Goal: Navigation & Orientation: Understand site structure

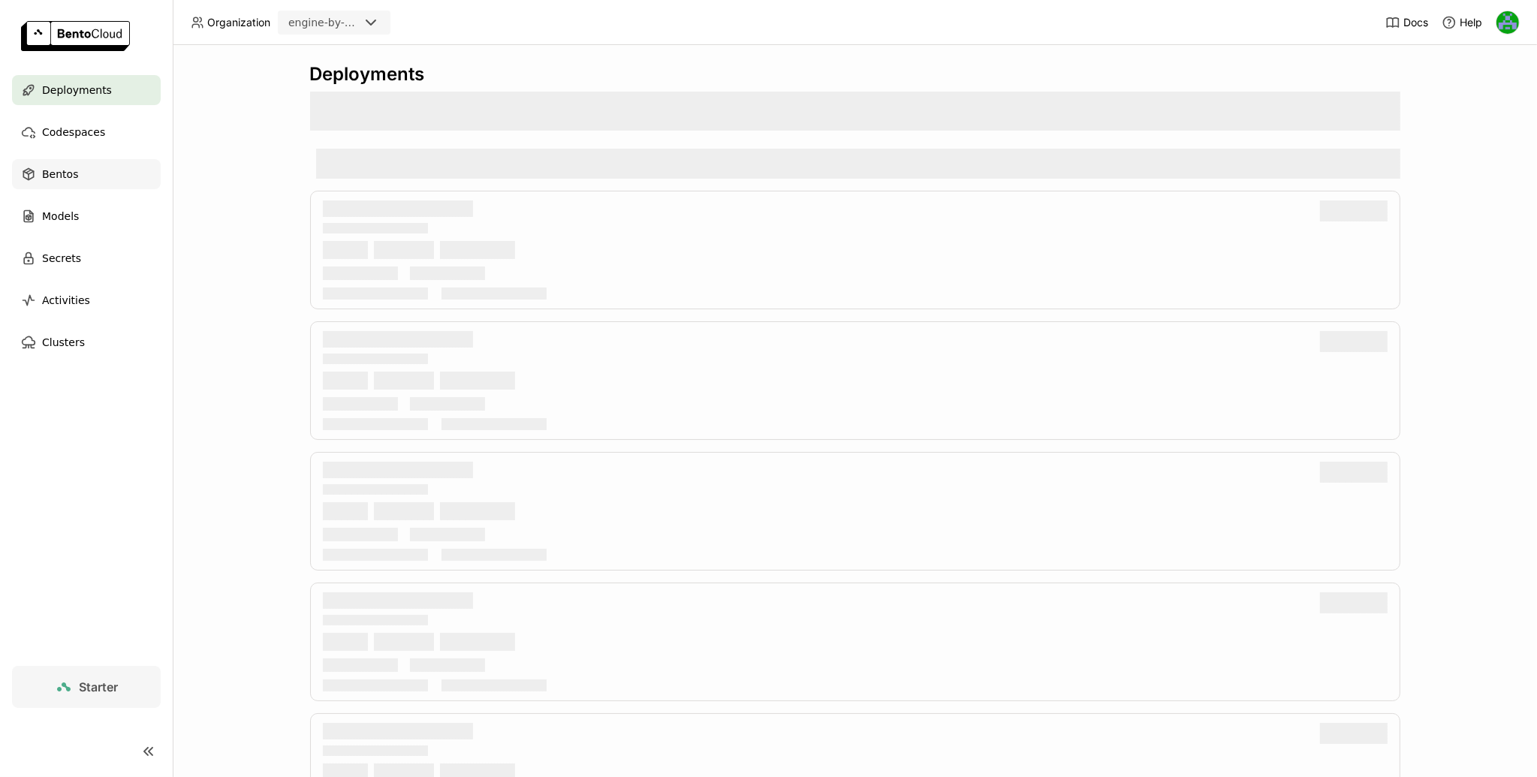
click at [59, 165] on span "Bentos" at bounding box center [60, 174] width 36 height 18
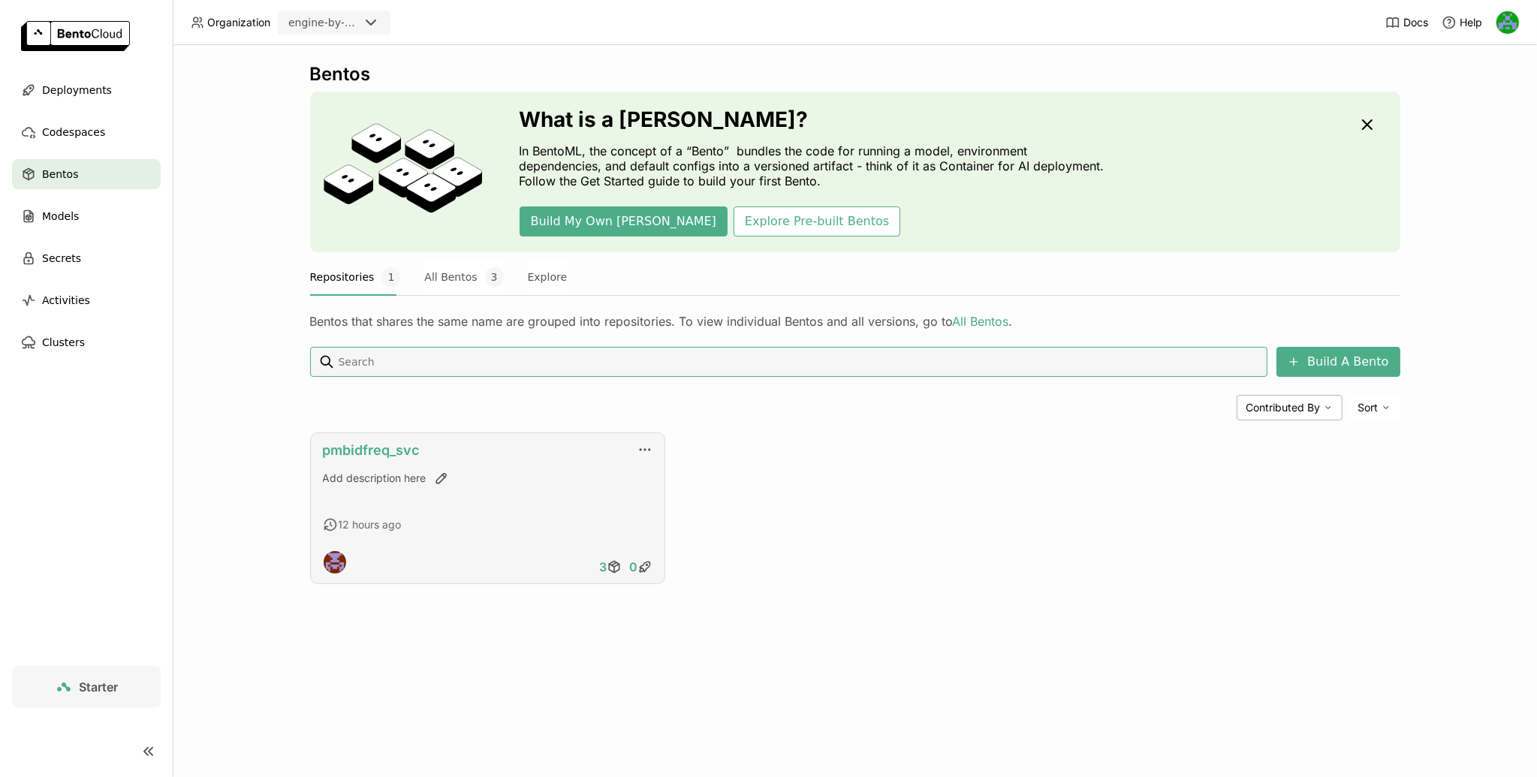
click at [366, 453] on link "pmbidfreq_svc" at bounding box center [371, 450] width 97 height 16
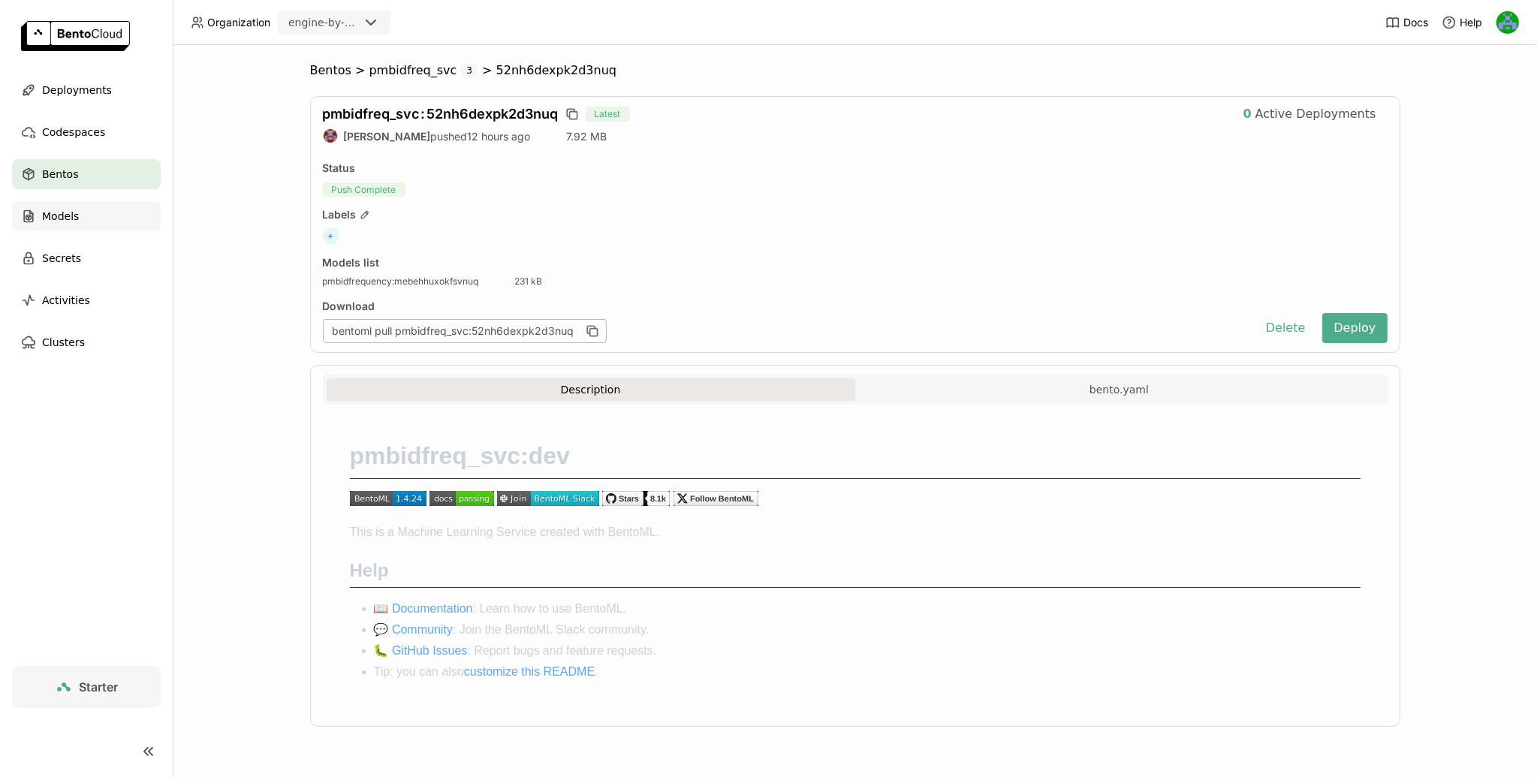
click at [59, 215] on span "Models" at bounding box center [60, 216] width 37 height 18
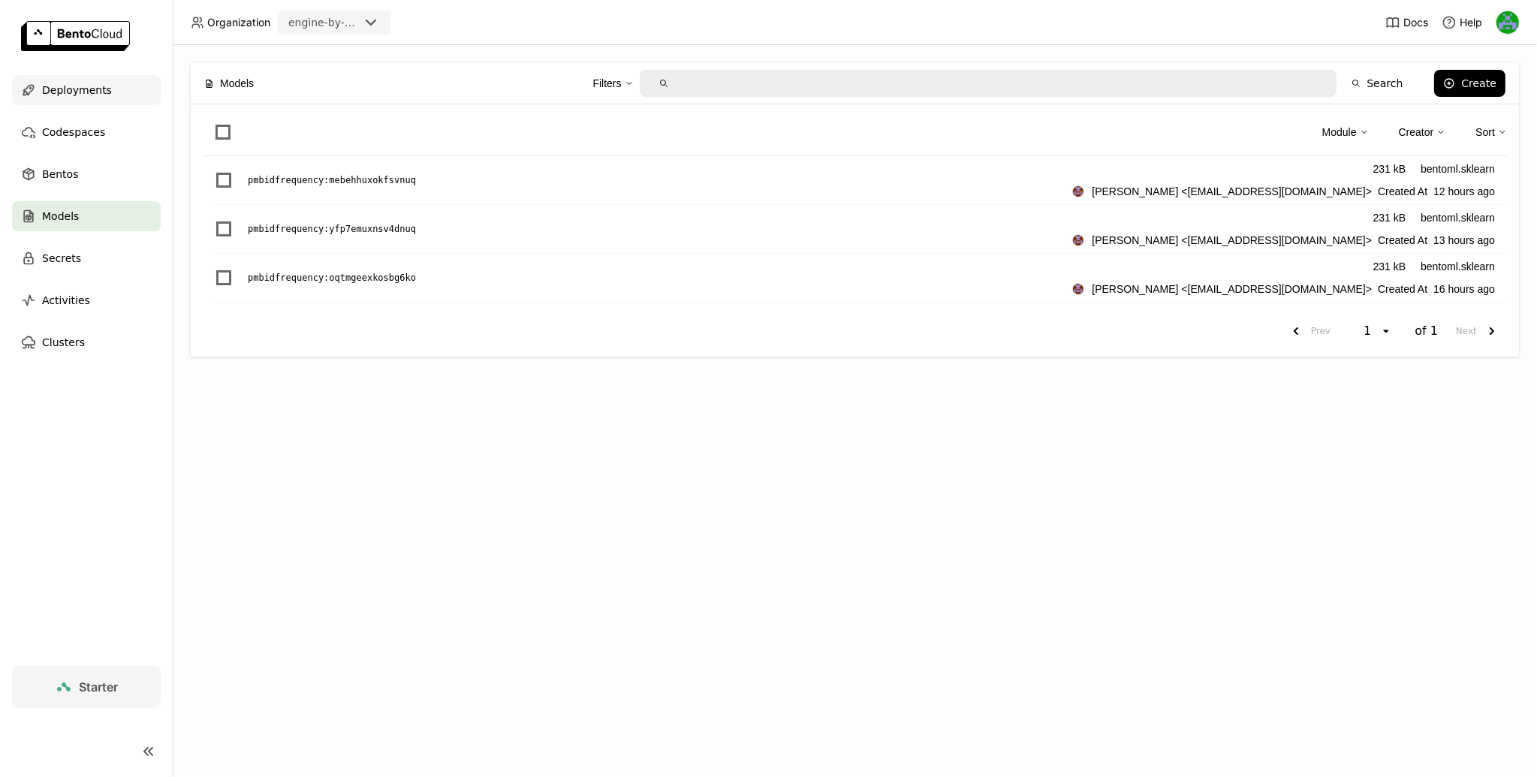
click at [74, 75] on div "Deployments" at bounding box center [86, 90] width 149 height 30
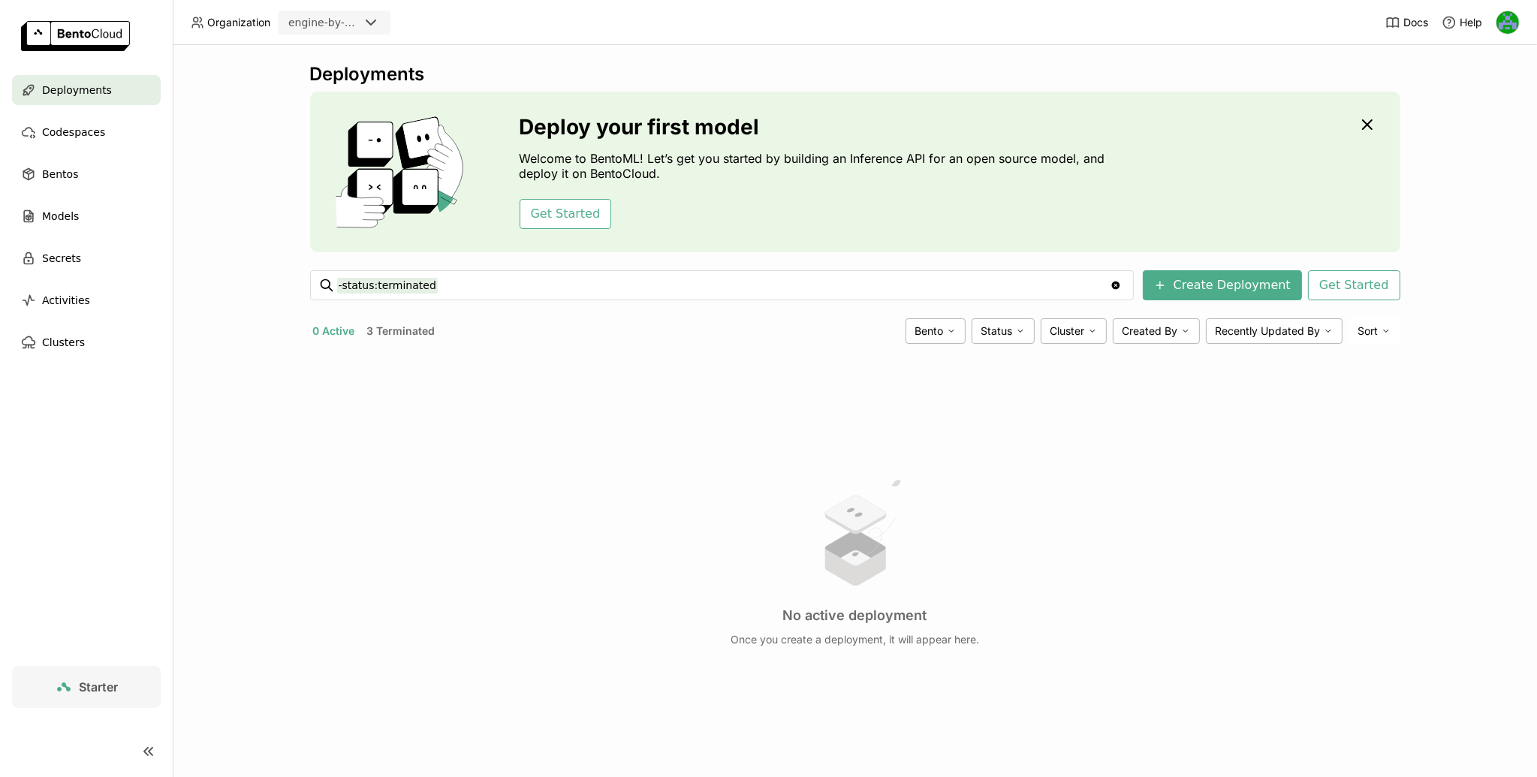
click at [399, 331] on button "3 Terminated" at bounding box center [401, 331] width 74 height 20
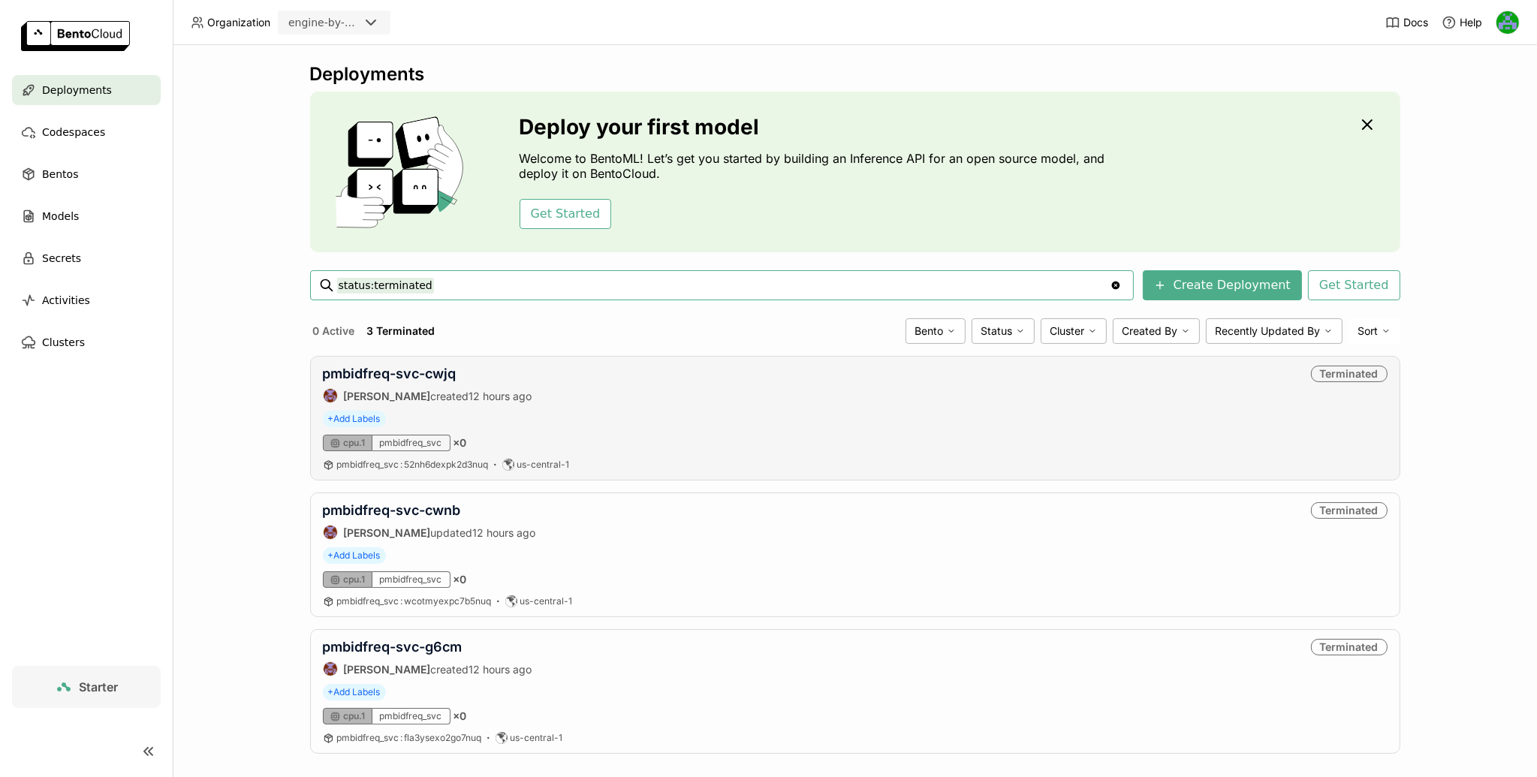
scroll to position [15, 0]
